Goal: Transaction & Acquisition: Purchase product/service

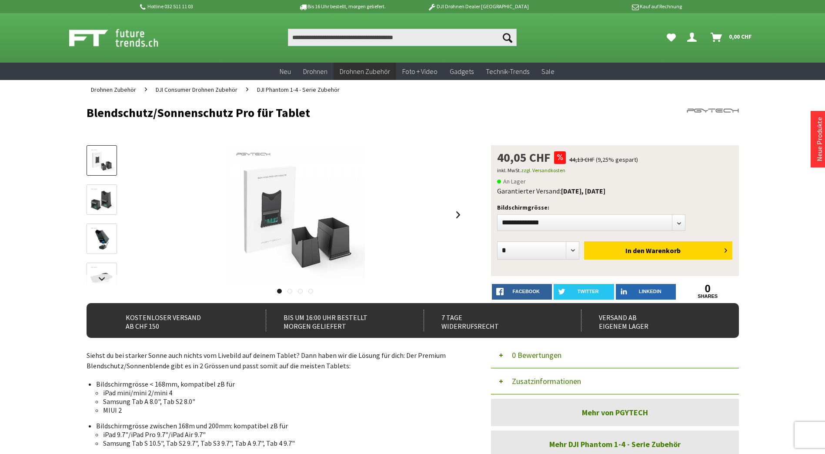
click at [96, 194] on img at bounding box center [101, 199] width 25 height 25
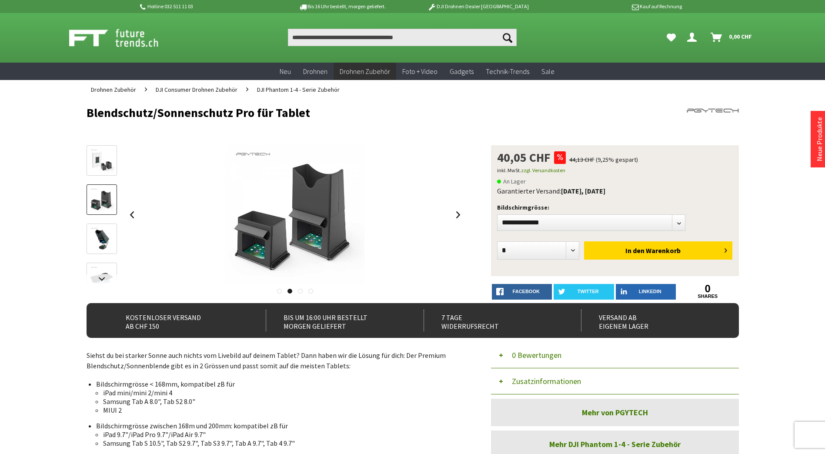
click at [101, 244] on img at bounding box center [101, 239] width 25 height 25
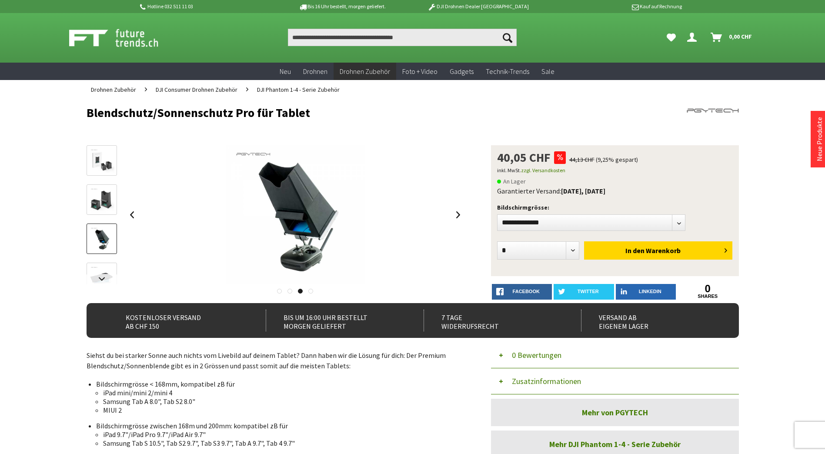
click at [103, 206] on img at bounding box center [101, 199] width 25 height 25
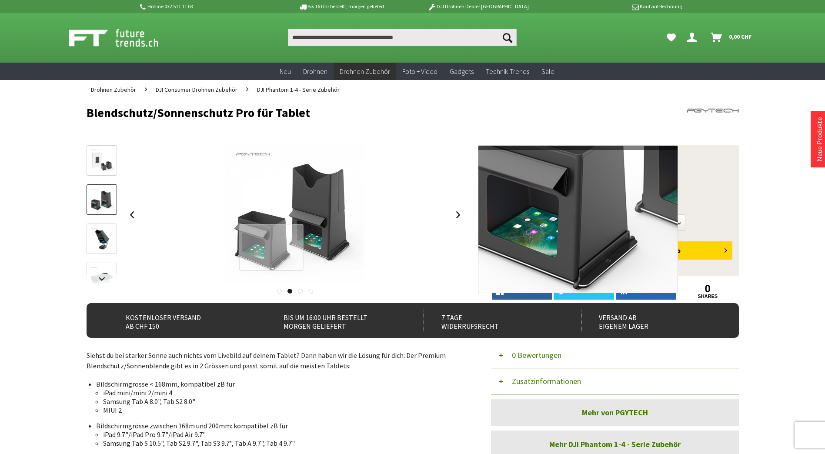
click at [271, 247] on div at bounding box center [271, 247] width 64 height 47
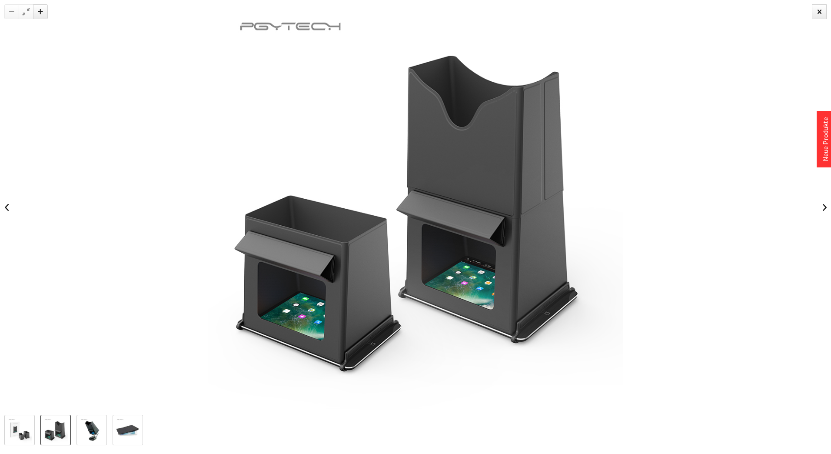
click at [99, 432] on img at bounding box center [91, 430] width 25 height 25
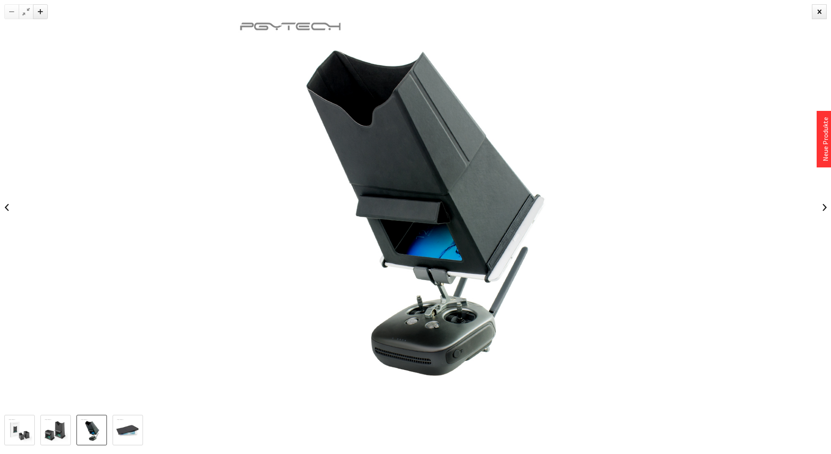
click at [132, 433] on img at bounding box center [127, 430] width 25 height 25
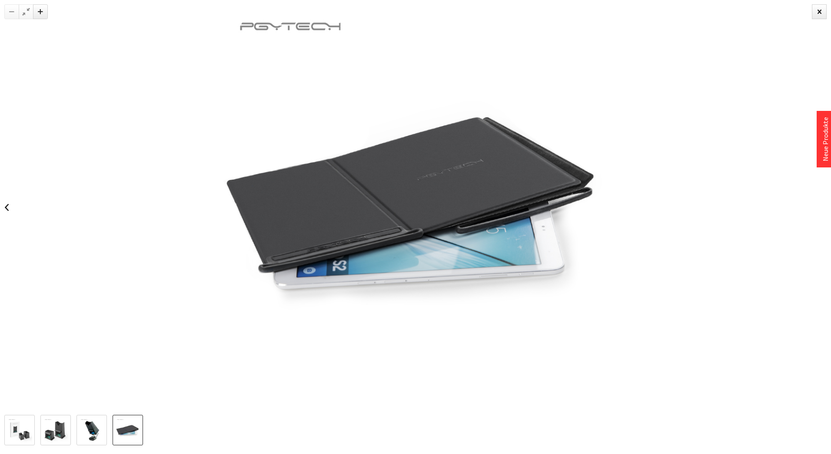
click at [22, 430] on img at bounding box center [19, 430] width 25 height 25
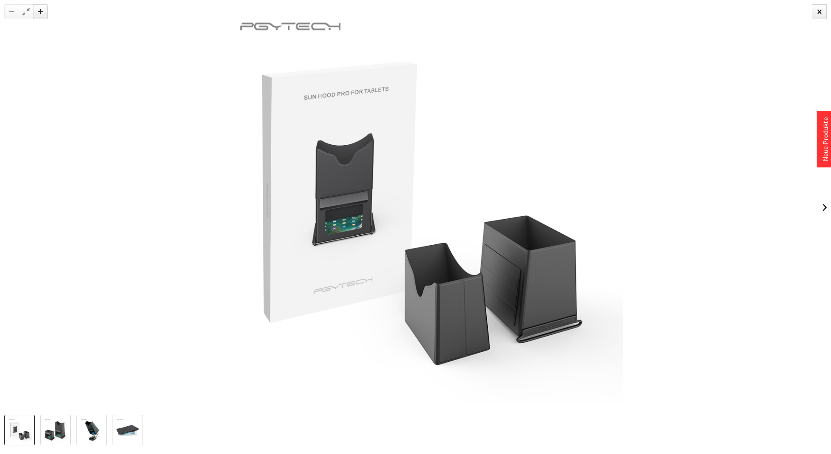
click at [821, 14] on div at bounding box center [819, 11] width 15 height 15
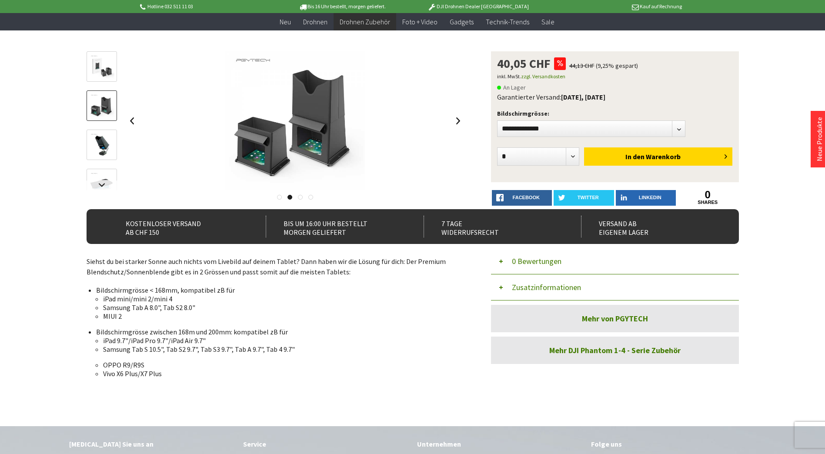
scroll to position [87, 0]
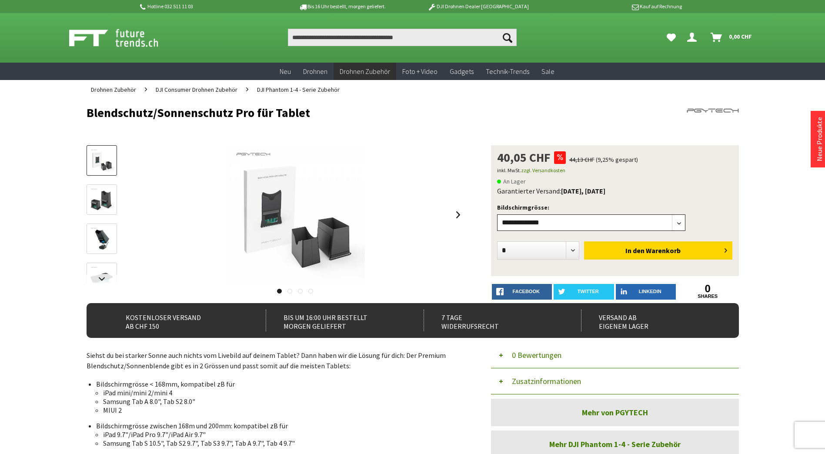
click at [548, 219] on select"] "**********" at bounding box center [591, 222] width 189 height 17
select select"] "***"
click at [497, 214] on select"] "**********" at bounding box center [591, 222] width 189 height 17
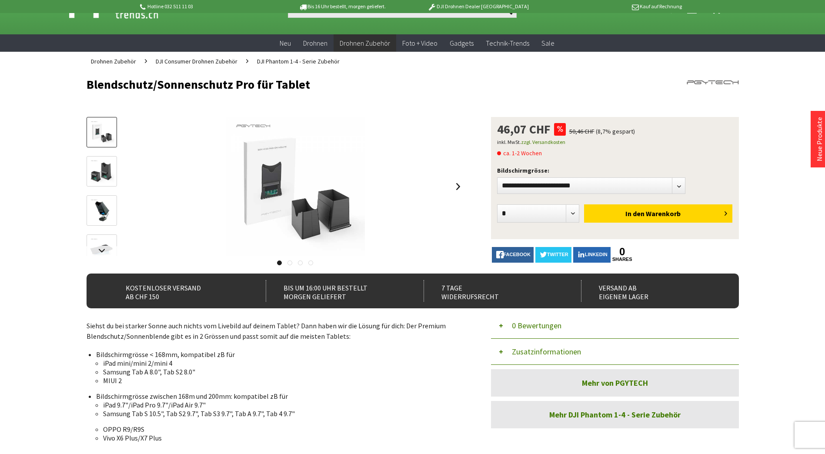
scroll to position [43, 0]
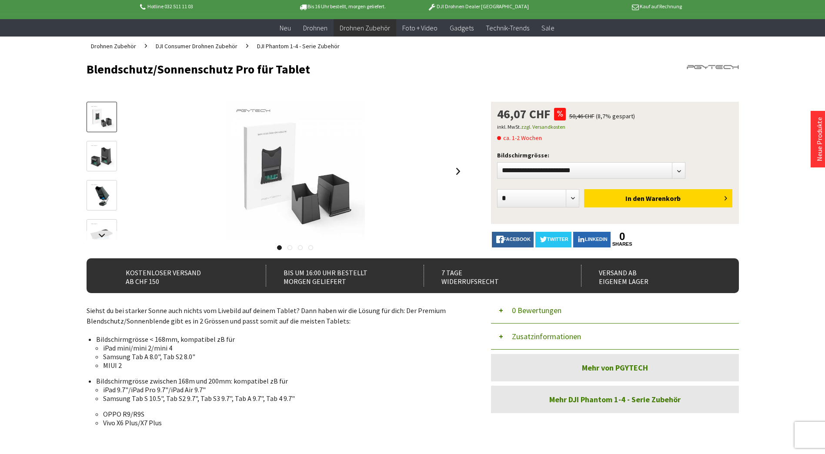
click at [106, 198] on img at bounding box center [101, 195] width 25 height 25
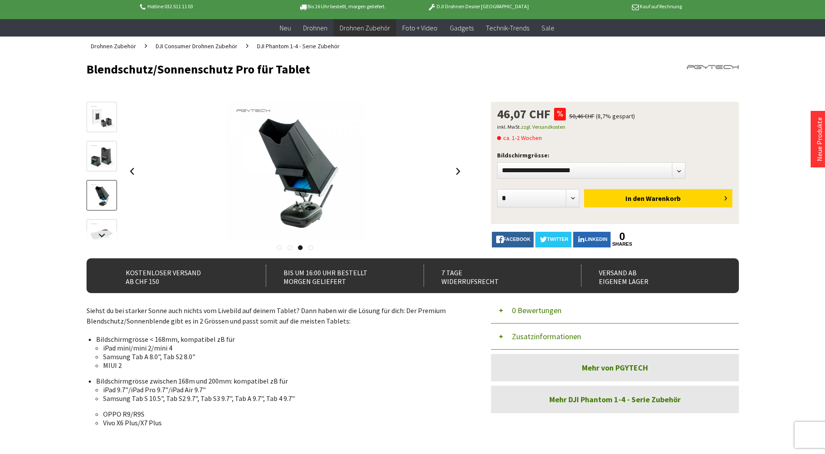
click at [87, 170] on link at bounding box center [102, 156] width 30 height 30
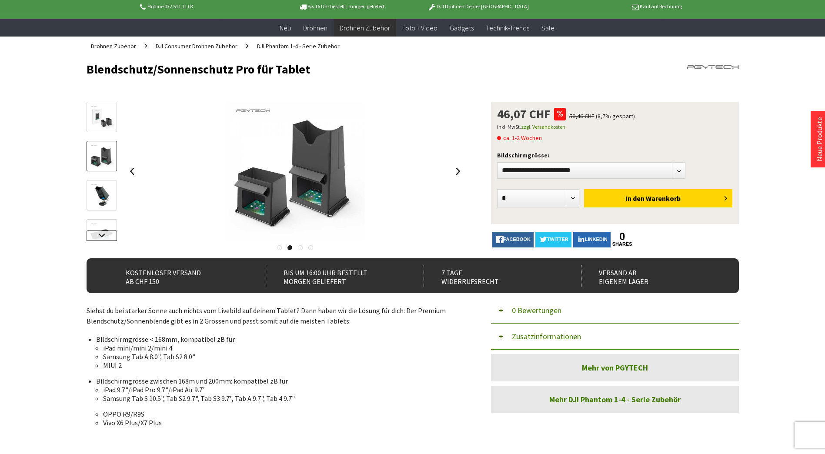
click at [107, 233] on link at bounding box center [102, 235] width 30 height 10
click at [103, 217] on img at bounding box center [101, 217] width 25 height 25
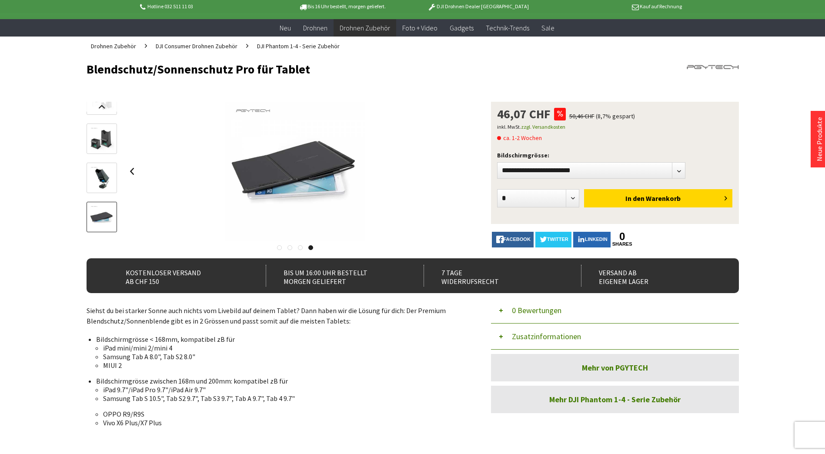
click at [95, 172] on img at bounding box center [101, 178] width 25 height 25
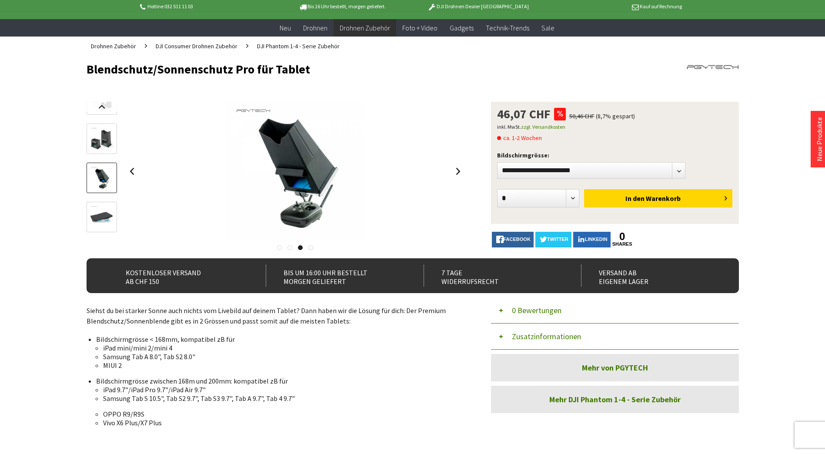
click at [104, 139] on img at bounding box center [101, 139] width 25 height 25
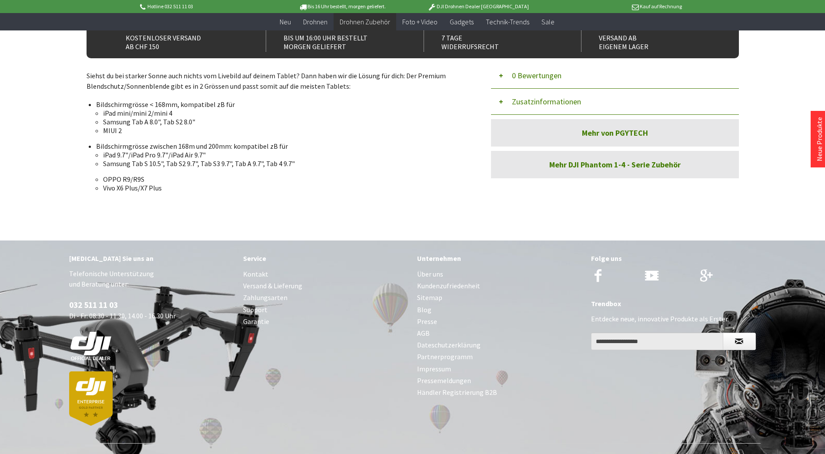
scroll to position [0, 0]
